Goal: Entertainment & Leisure: Consume media (video, audio)

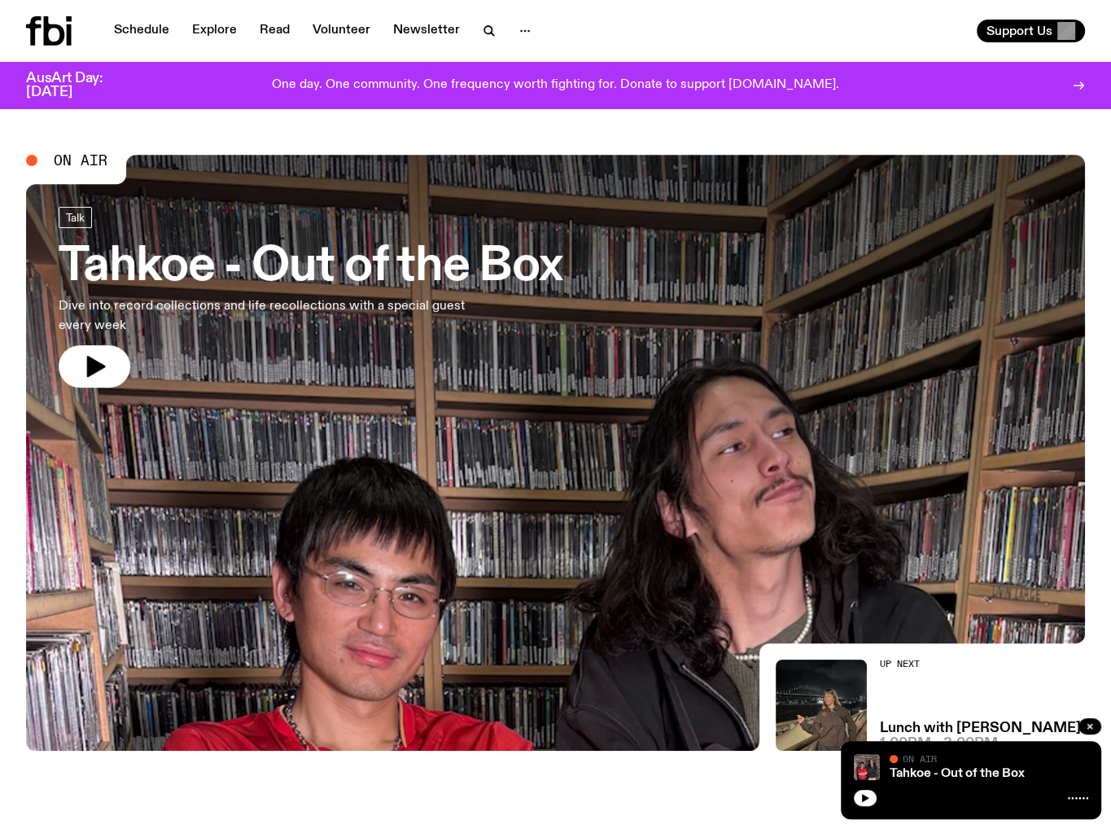
click at [37, 28] on icon at bounding box center [49, 30] width 46 height 29
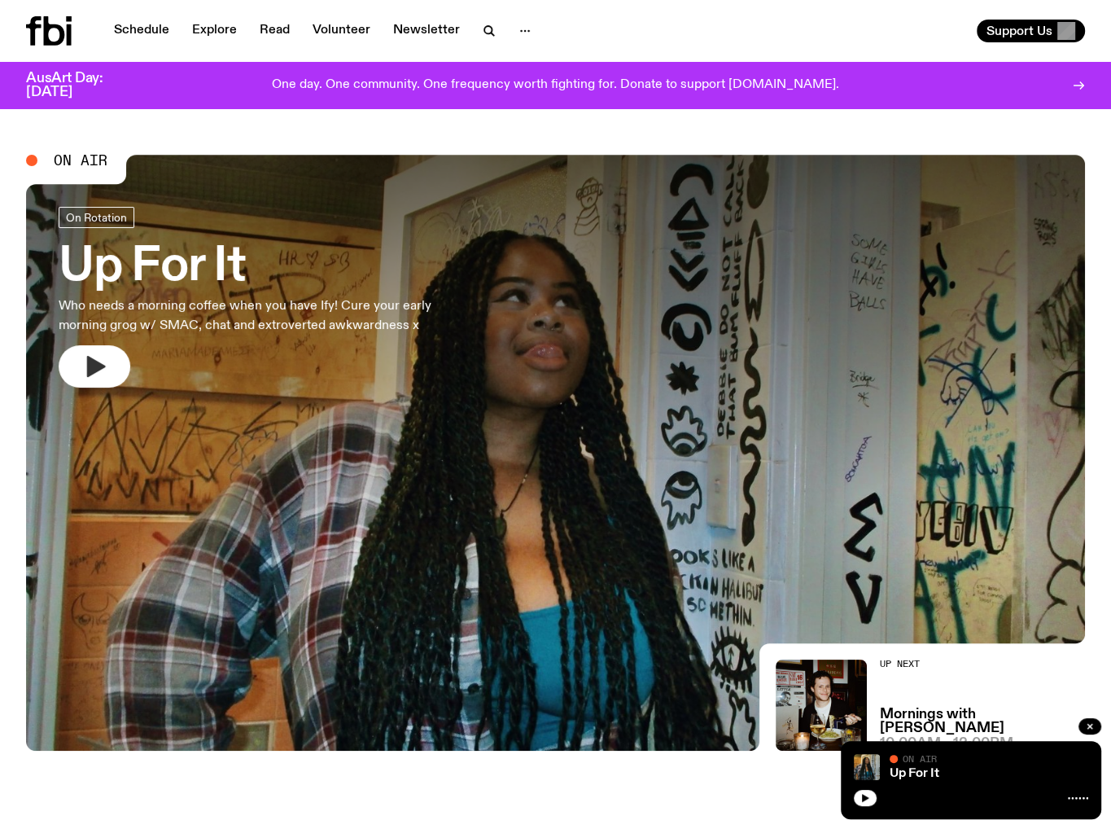
click at [95, 369] on icon "button" at bounding box center [96, 366] width 19 height 21
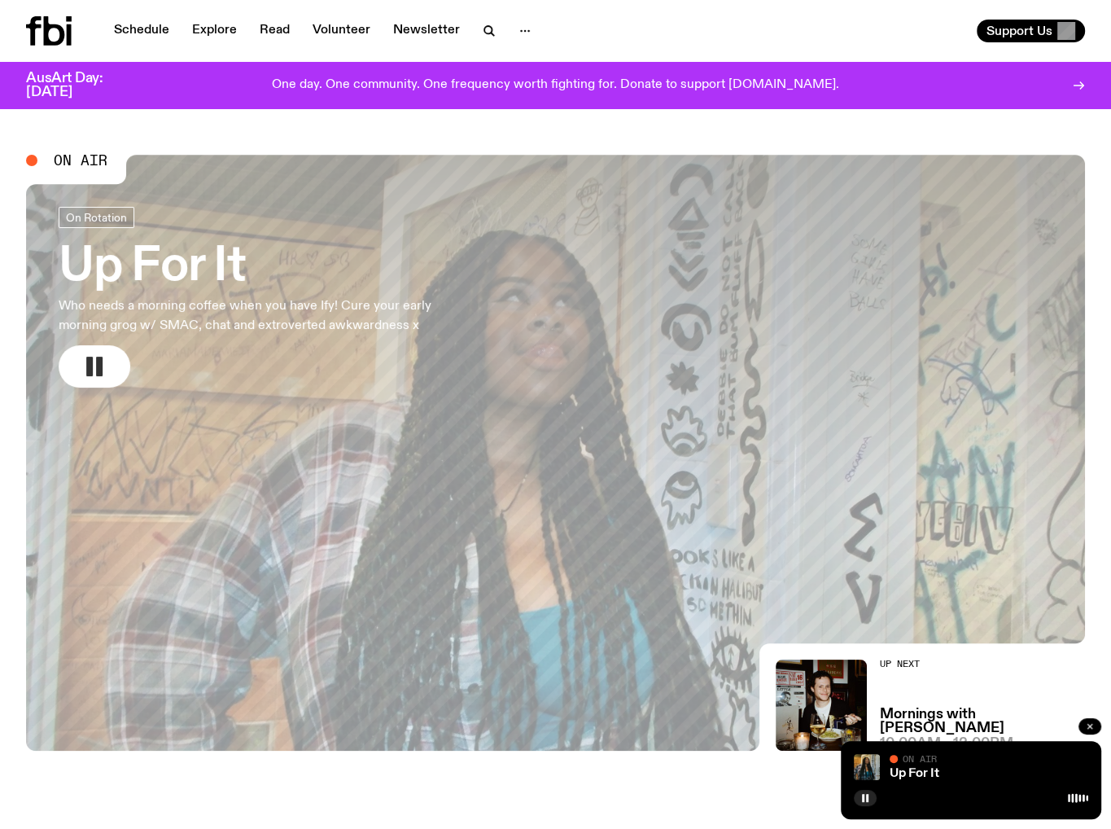
click at [1090, 721] on icon "button" at bounding box center [1090, 726] width 10 height 10
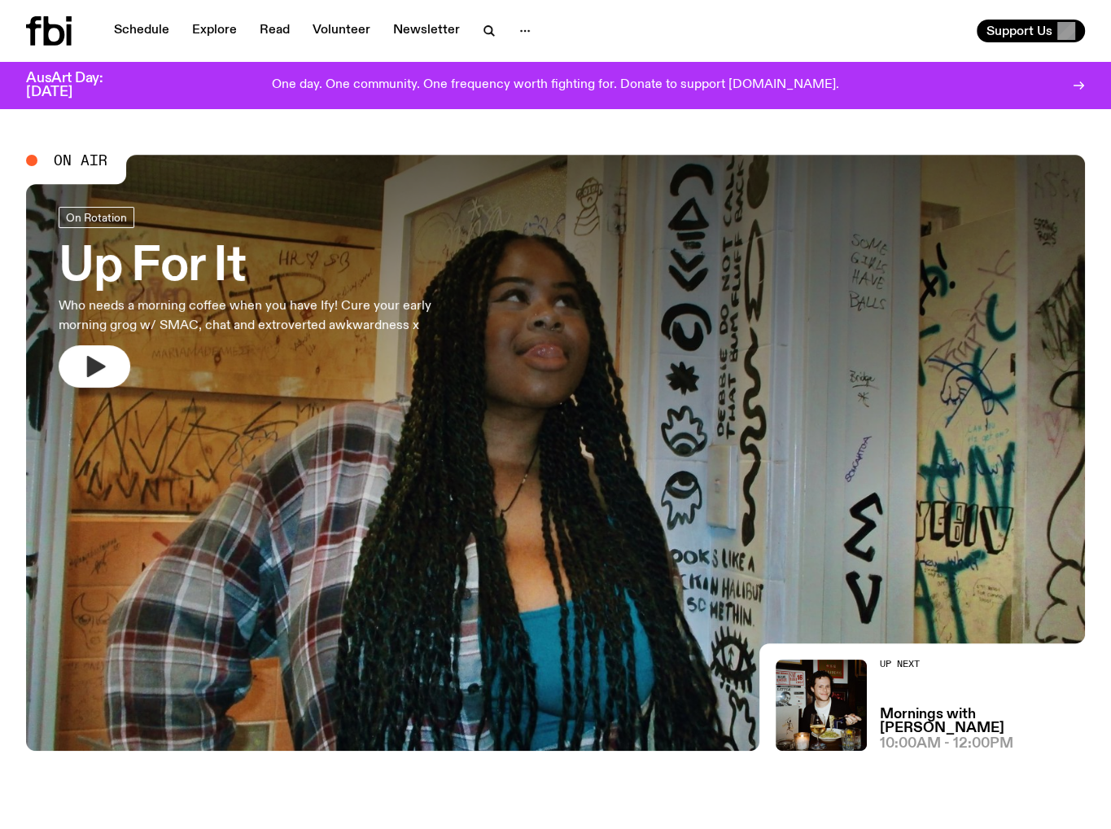
click at [105, 361] on icon "button" at bounding box center [94, 366] width 26 height 26
